Goal: Use online tool/utility: Utilize a website feature to perform a specific function

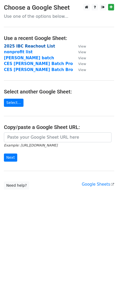
click at [37, 47] on strong "2025 IBC Reachout List" at bounding box center [29, 46] width 51 height 5
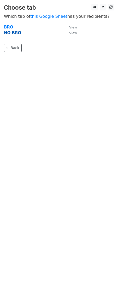
click at [16, 35] on strong "NO BRO" at bounding box center [12, 33] width 17 height 5
